Goal: Navigation & Orientation: Find specific page/section

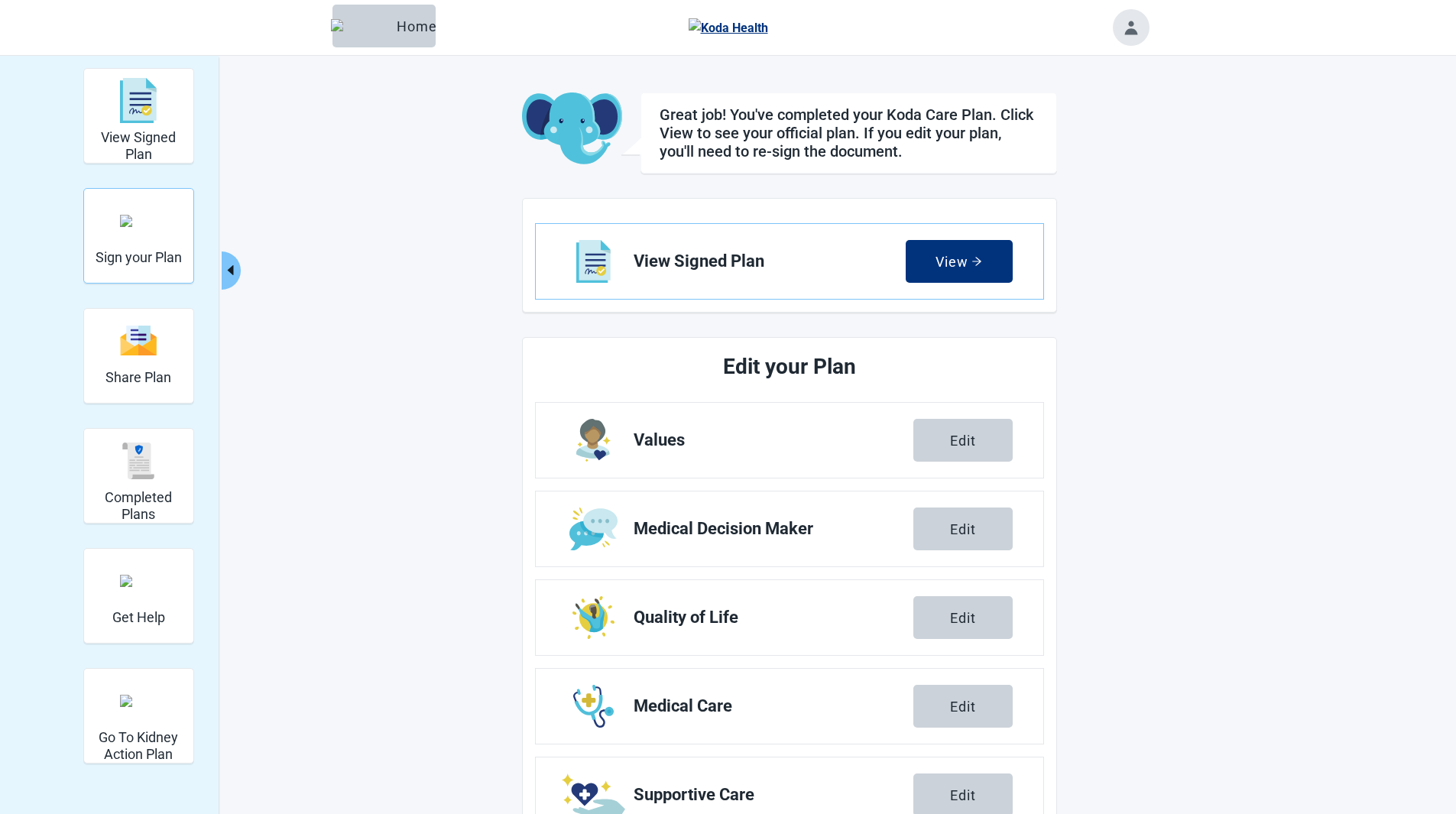
click at [157, 242] on div "Sign your Plan" at bounding box center [139, 220] width 86 height 57
